Goal: Navigation & Orientation: Find specific page/section

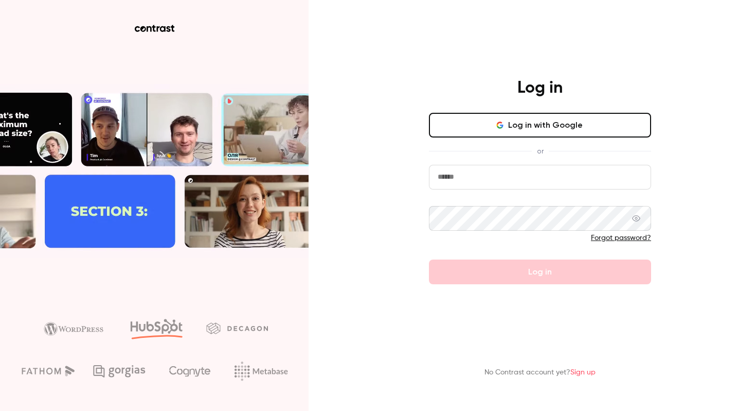
click at [493, 119] on button "Log in with Google" at bounding box center [540, 125] width 222 height 25
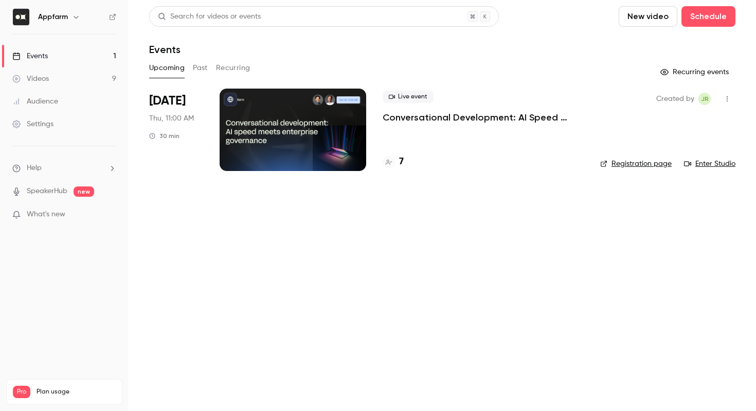
click at [643, 165] on link "Registration page" at bounding box center [636, 163] width 72 height 10
